Goal: Transaction & Acquisition: Purchase product/service

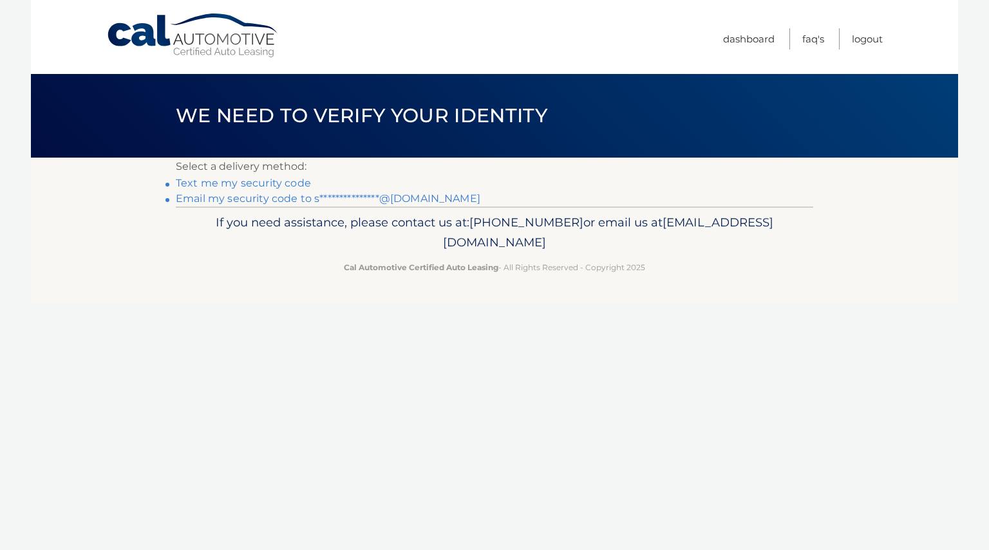
click at [248, 185] on link "Text me my security code" at bounding box center [243, 183] width 135 height 12
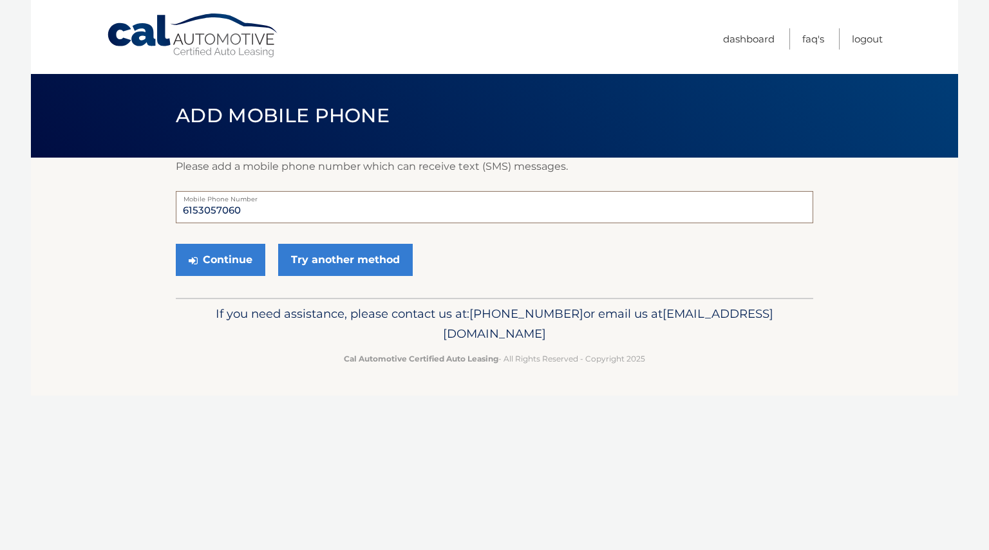
click at [251, 211] on input "6153057060" at bounding box center [494, 207] width 637 height 32
type input "6153053396"
click at [239, 272] on button "Continue" at bounding box center [220, 260] width 89 height 32
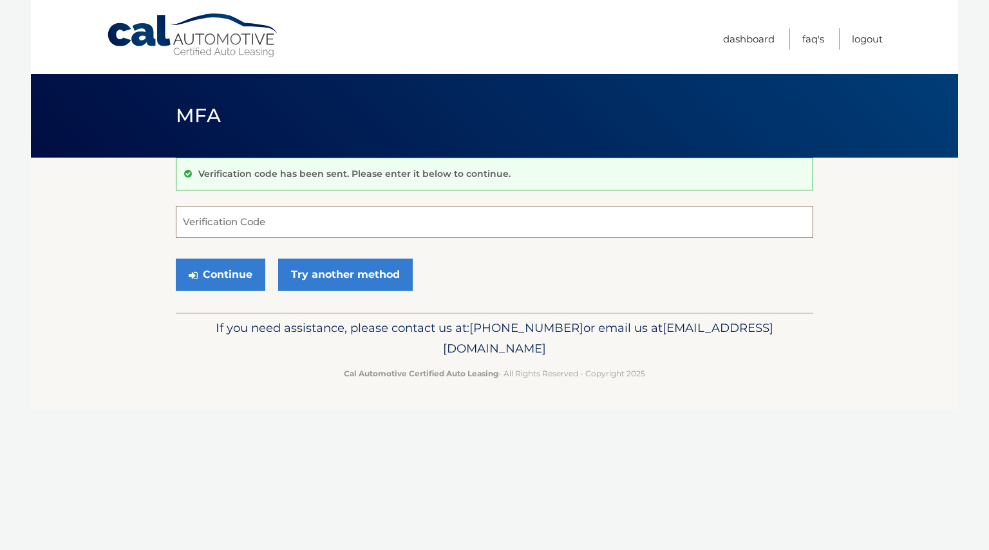
click at [245, 209] on input "Verification Code" at bounding box center [494, 222] width 637 height 32
type input "488728"
click at [211, 279] on button "Continue" at bounding box center [220, 275] width 89 height 32
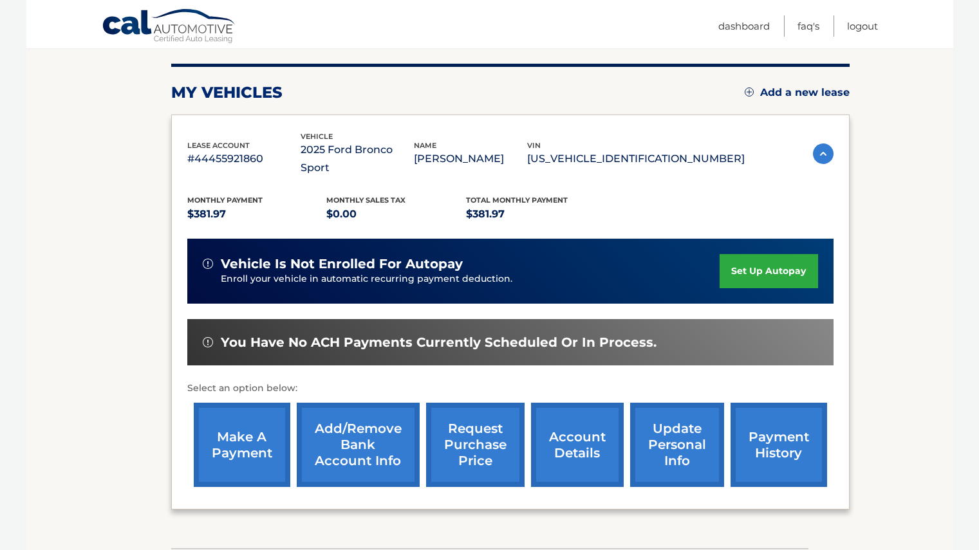
scroll to position [230, 0]
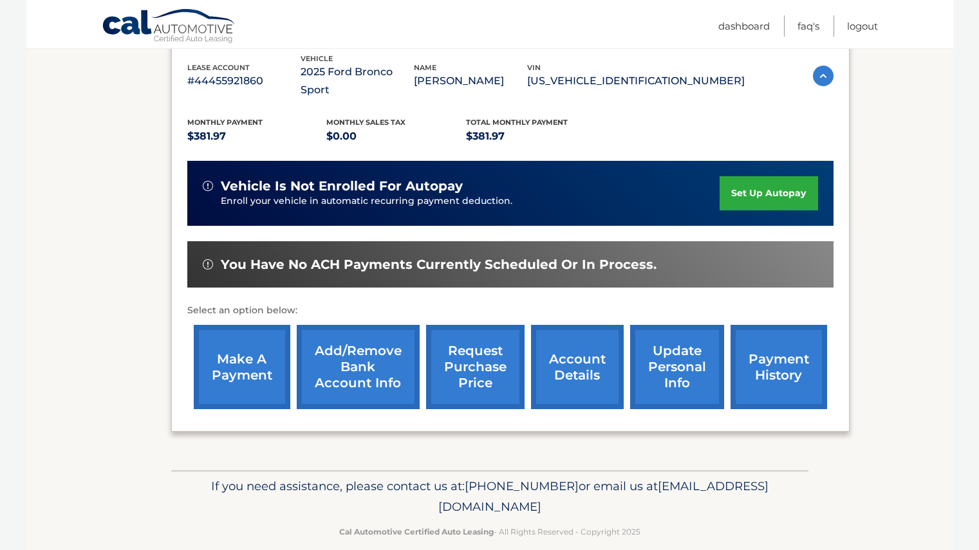
click at [235, 379] on link "make a payment" at bounding box center [242, 367] width 97 height 84
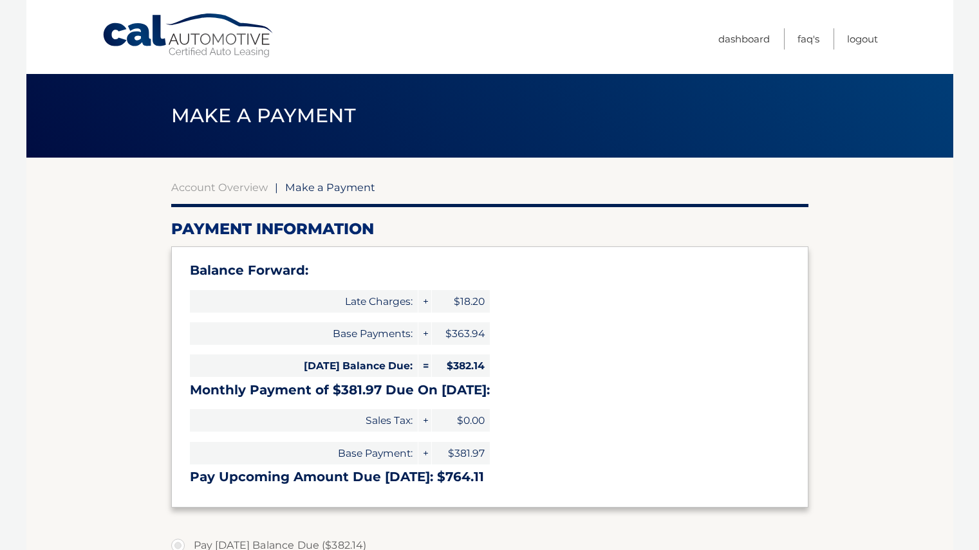
select select "NzYzYjU2YzEtMjRjYS00NTI0LWIyYzQtMGRjMWJkYjg2ZDli"
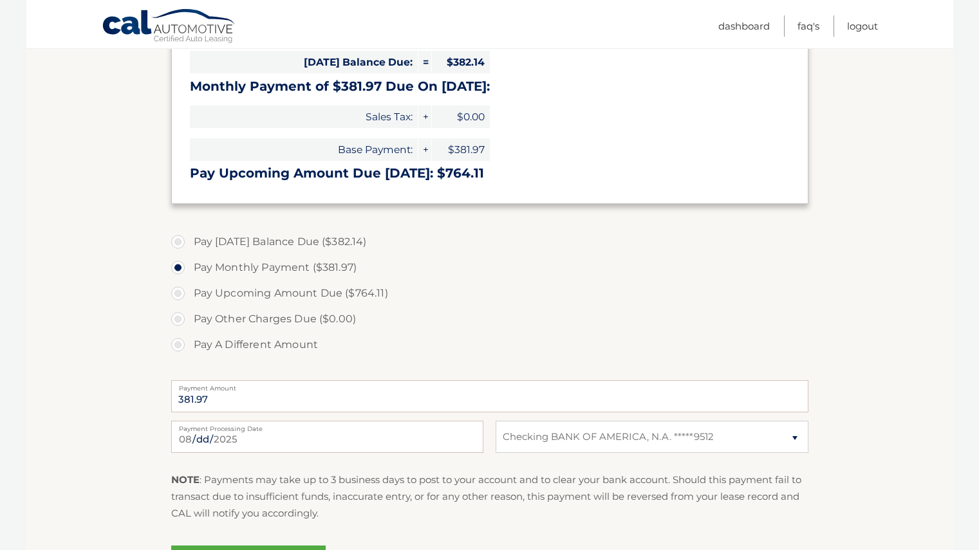
scroll to position [317, 0]
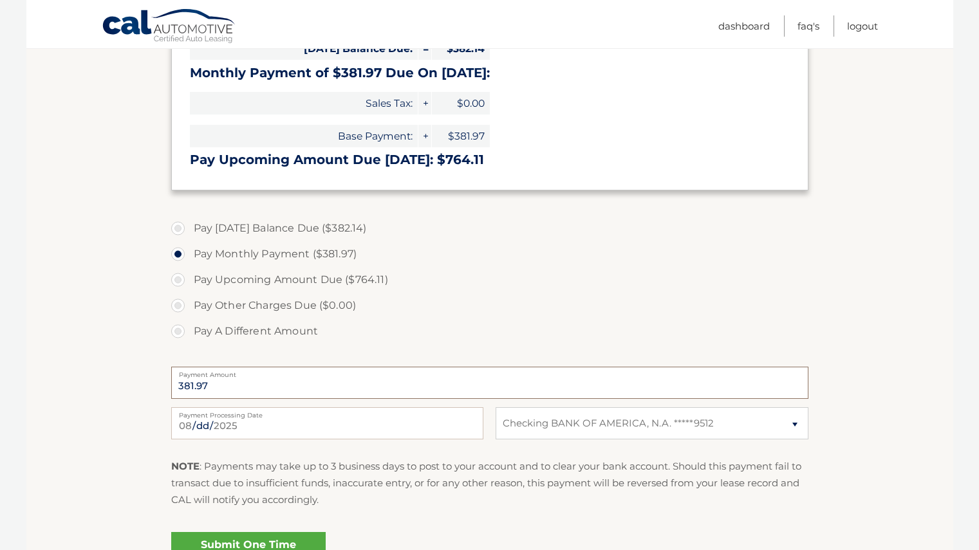
click at [218, 385] on input "381.97" at bounding box center [489, 383] width 637 height 32
click at [180, 330] on label "Pay A Different Amount" at bounding box center [489, 332] width 637 height 26
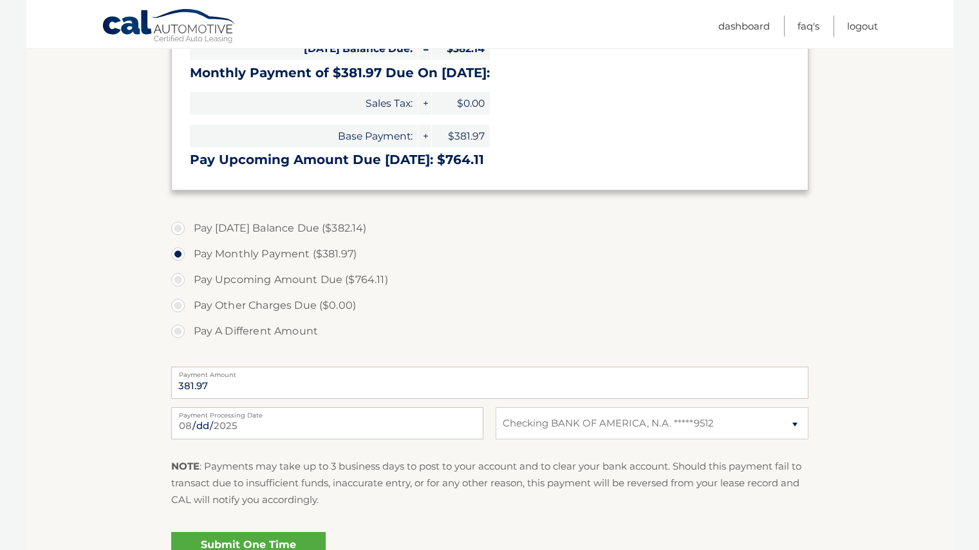
click at [180, 330] on input "Pay A Different Amount" at bounding box center [182, 329] width 13 height 21
radio input "true"
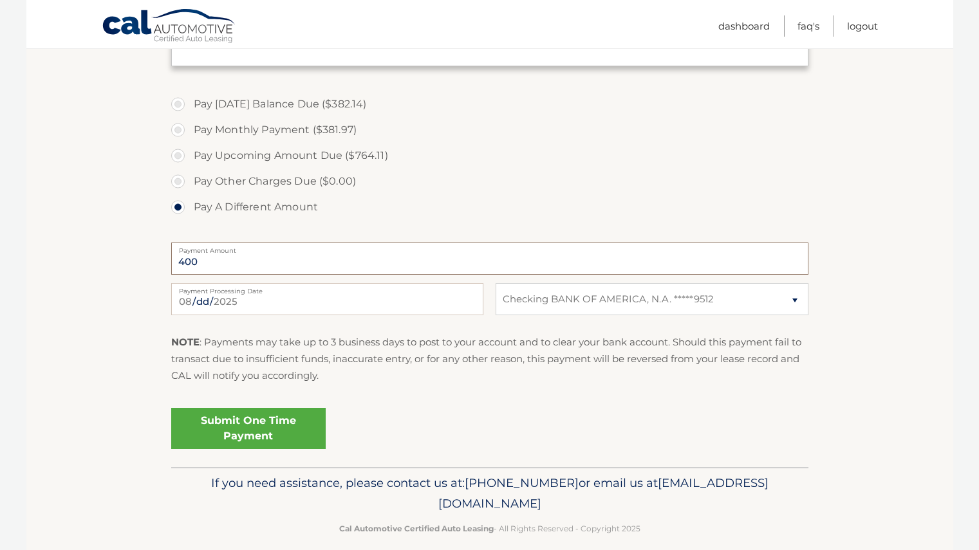
scroll to position [444, 0]
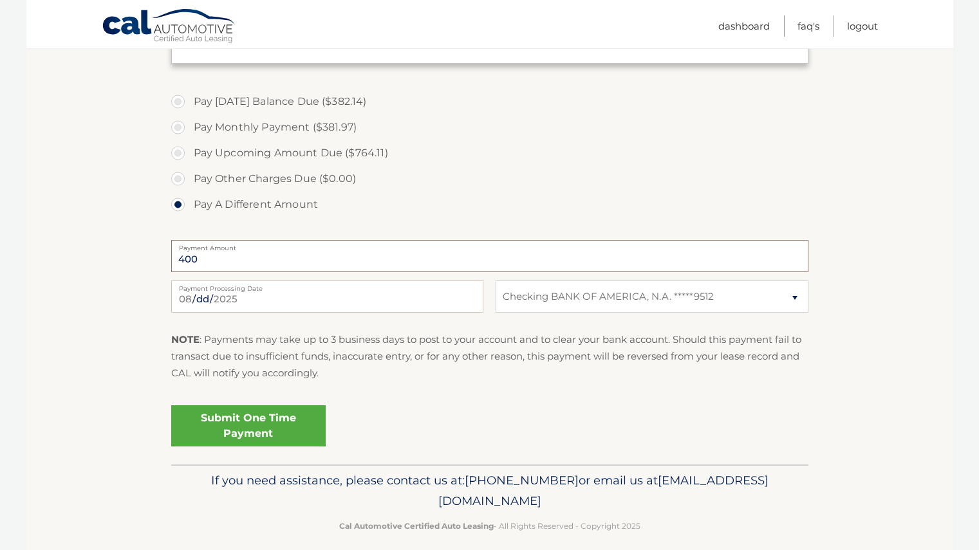
type input "400"
click at [387, 298] on input "[DATE]" at bounding box center [327, 297] width 312 height 32
type input "[DATE]"
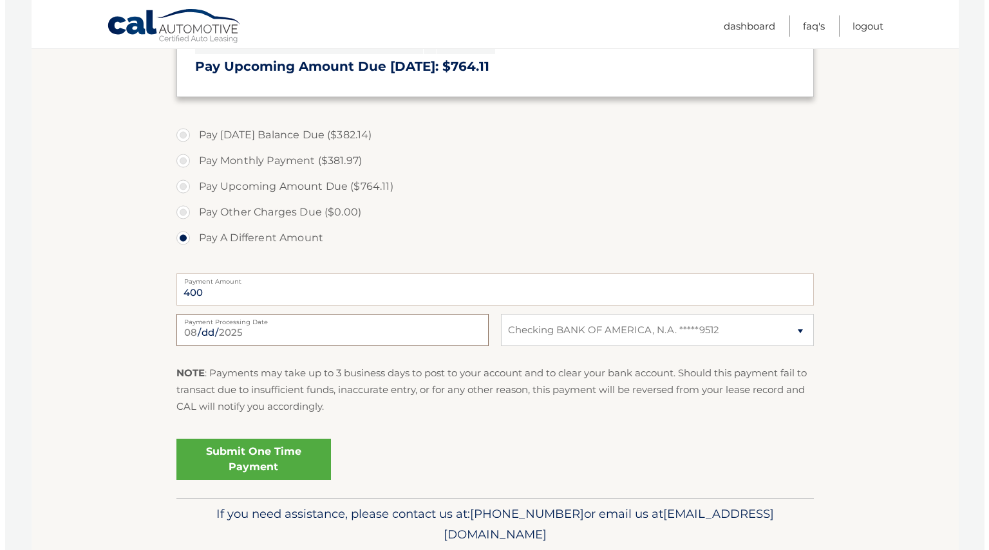
scroll to position [438, 0]
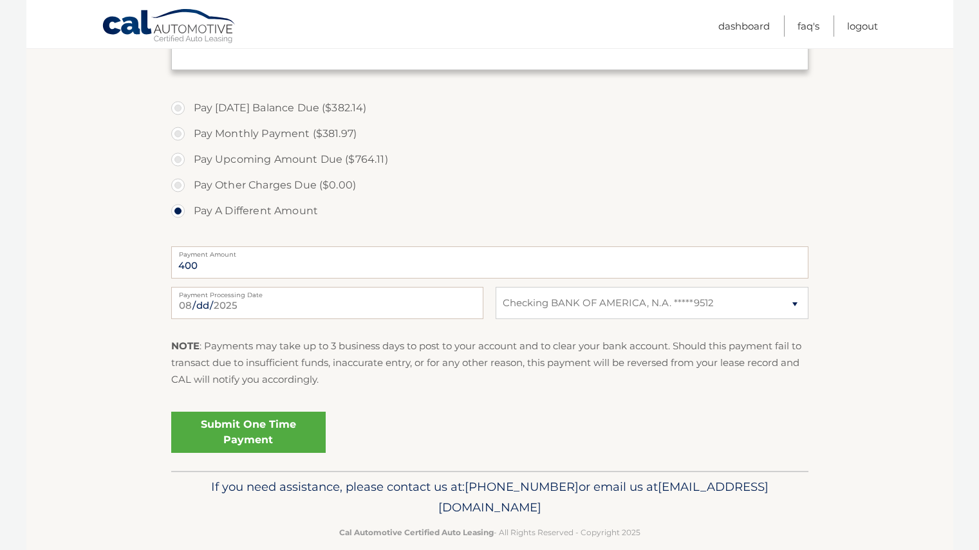
click at [242, 434] on link "Submit One Time Payment" at bounding box center [248, 432] width 155 height 41
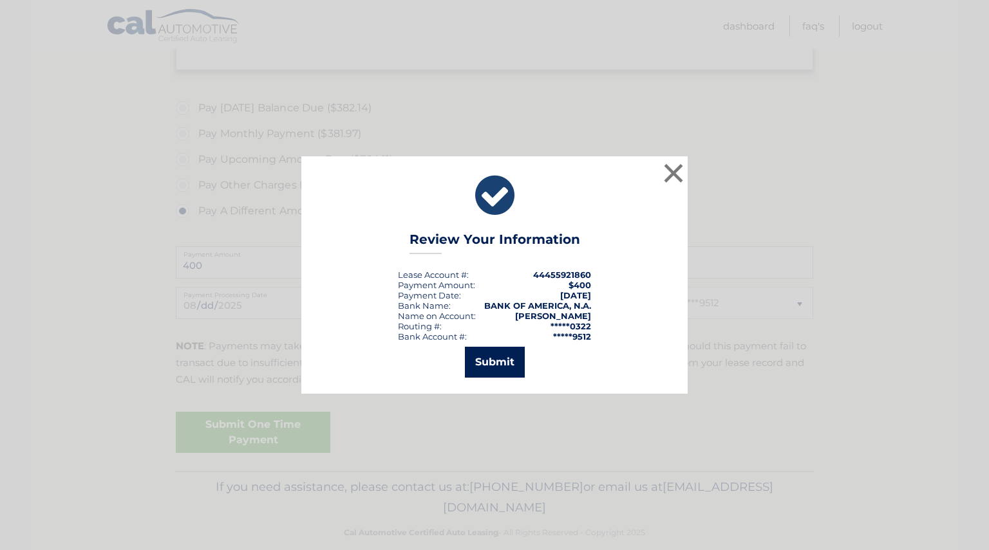
click at [494, 360] on button "Submit" at bounding box center [495, 362] width 60 height 31
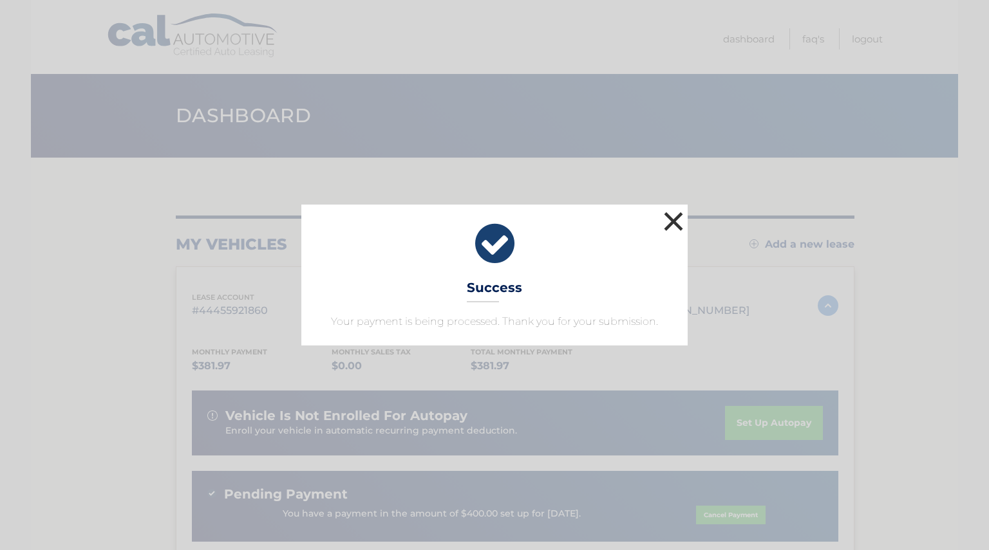
click at [675, 225] on button "×" at bounding box center [673, 222] width 26 height 26
